Goal: Find specific page/section: Find specific page/section

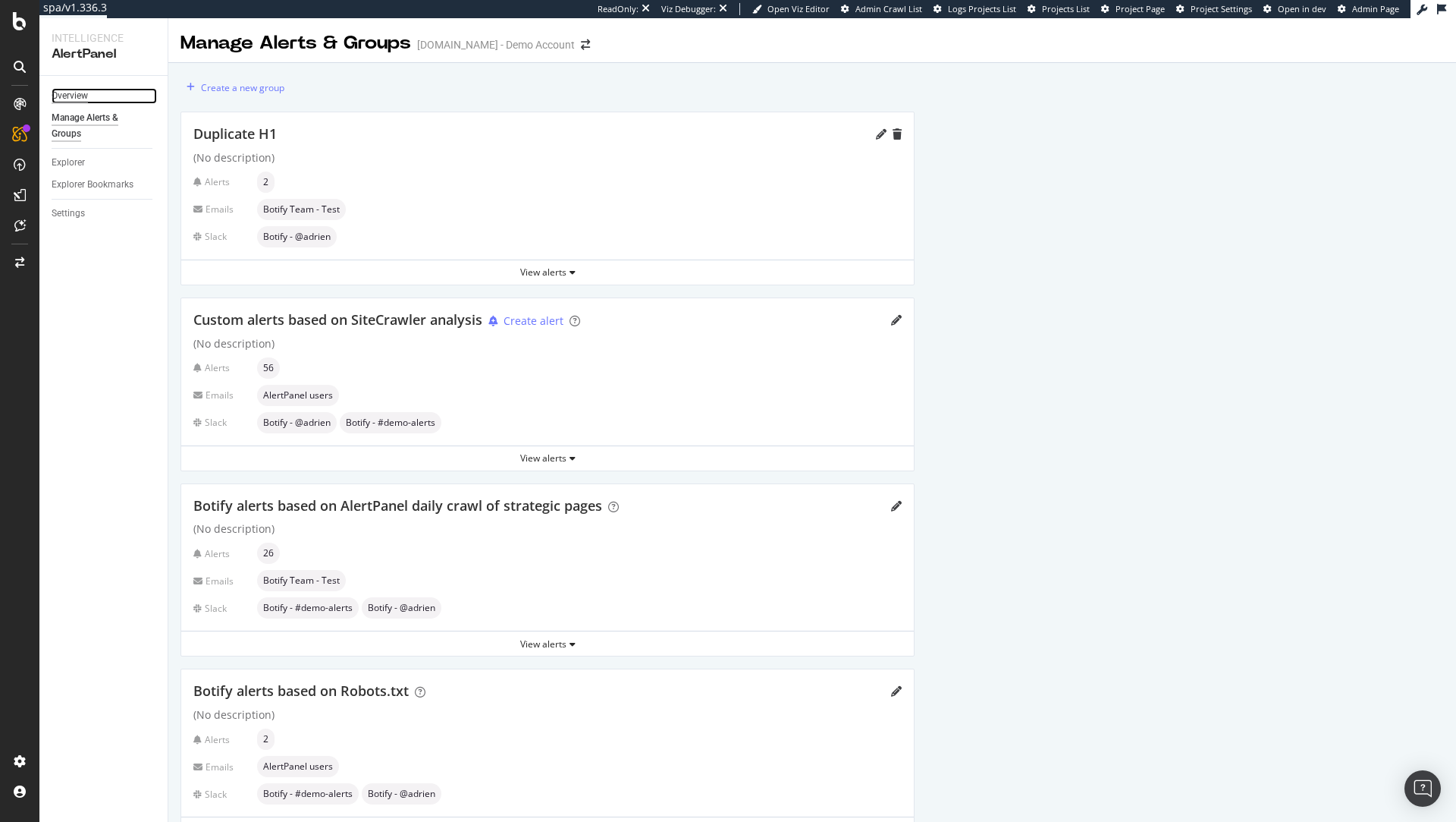
click at [80, 92] on div "Overview" at bounding box center [69, 96] width 36 height 16
